Goal: Find specific page/section

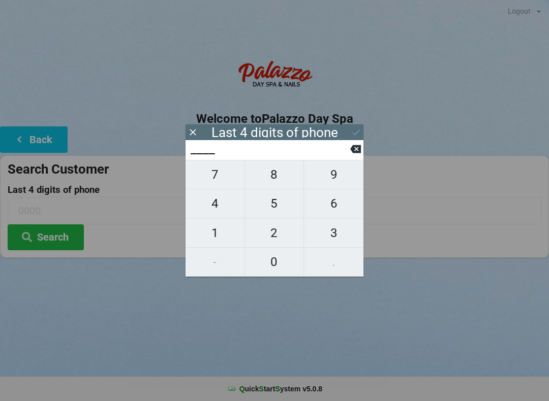
click at [338, 211] on span "6" at bounding box center [333, 203] width 59 height 21
type input "6___"
click at [216, 238] on span "1" at bounding box center [214, 232] width 59 height 21
type input "61__"
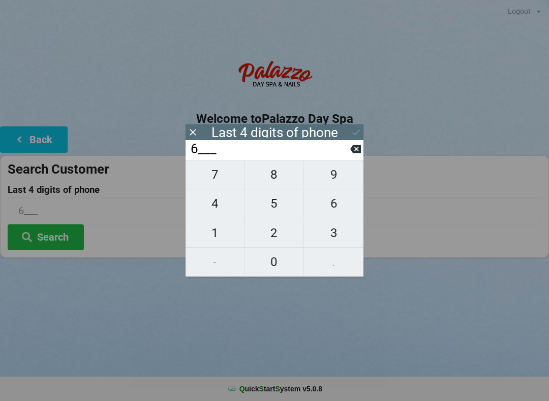
type input "61__"
click at [287, 238] on span "2" at bounding box center [274, 232] width 59 height 21
type input "612_"
click at [274, 178] on span "8" at bounding box center [274, 174] width 59 height 21
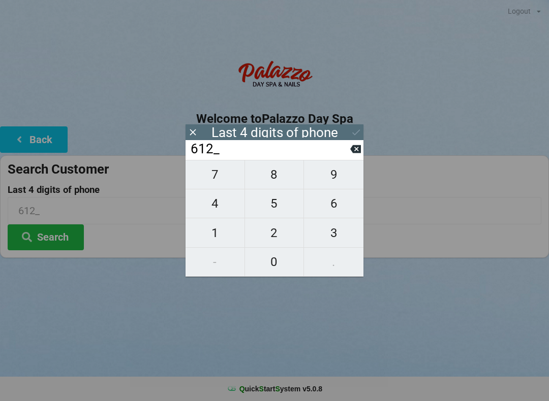
type input "6128"
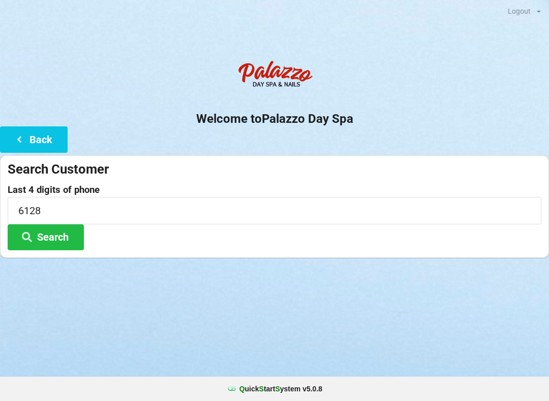
click at [69, 235] on button "Search" at bounding box center [46, 238] width 76 height 26
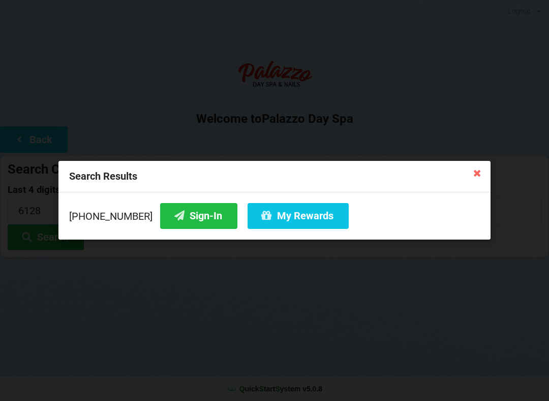
click at [173, 212] on button "Sign-In" at bounding box center [198, 216] width 77 height 26
